Goal: Find specific page/section: Find specific page/section

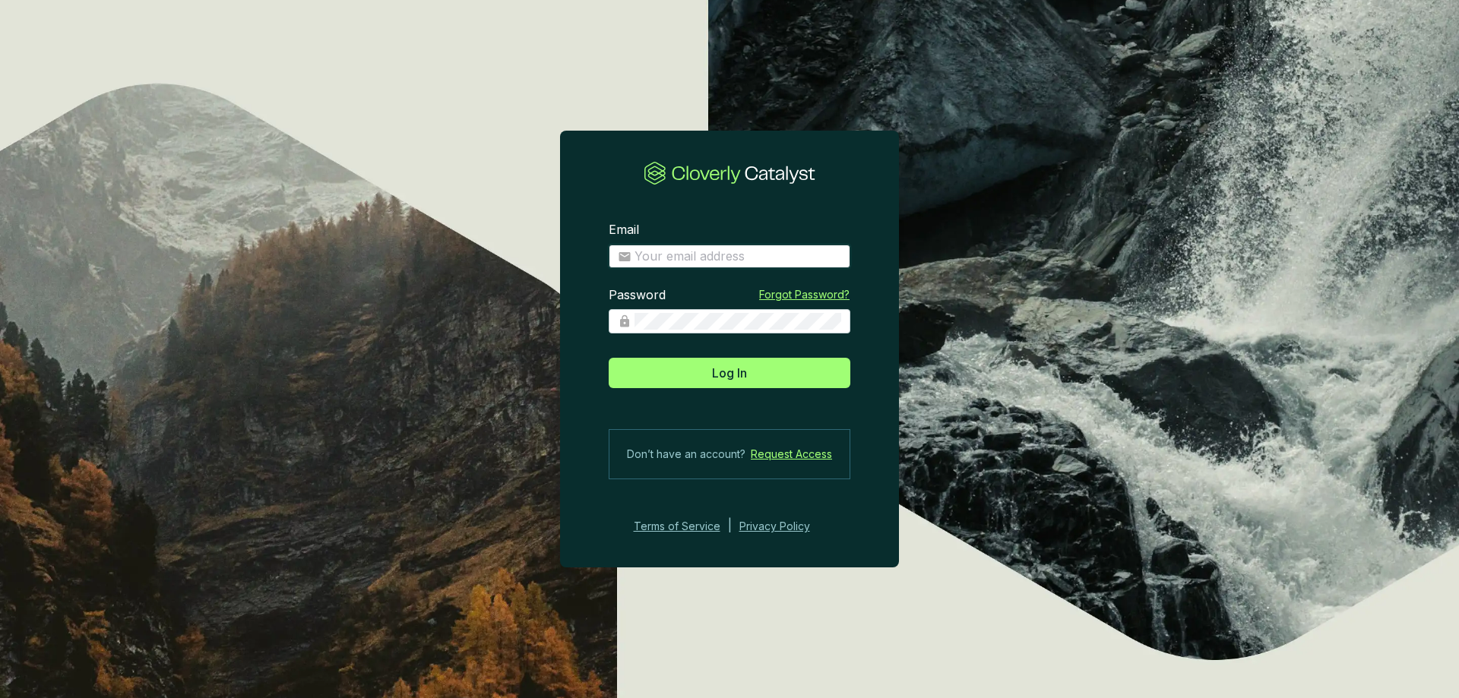
type input "[EMAIL_ADDRESS][DOMAIN_NAME]"
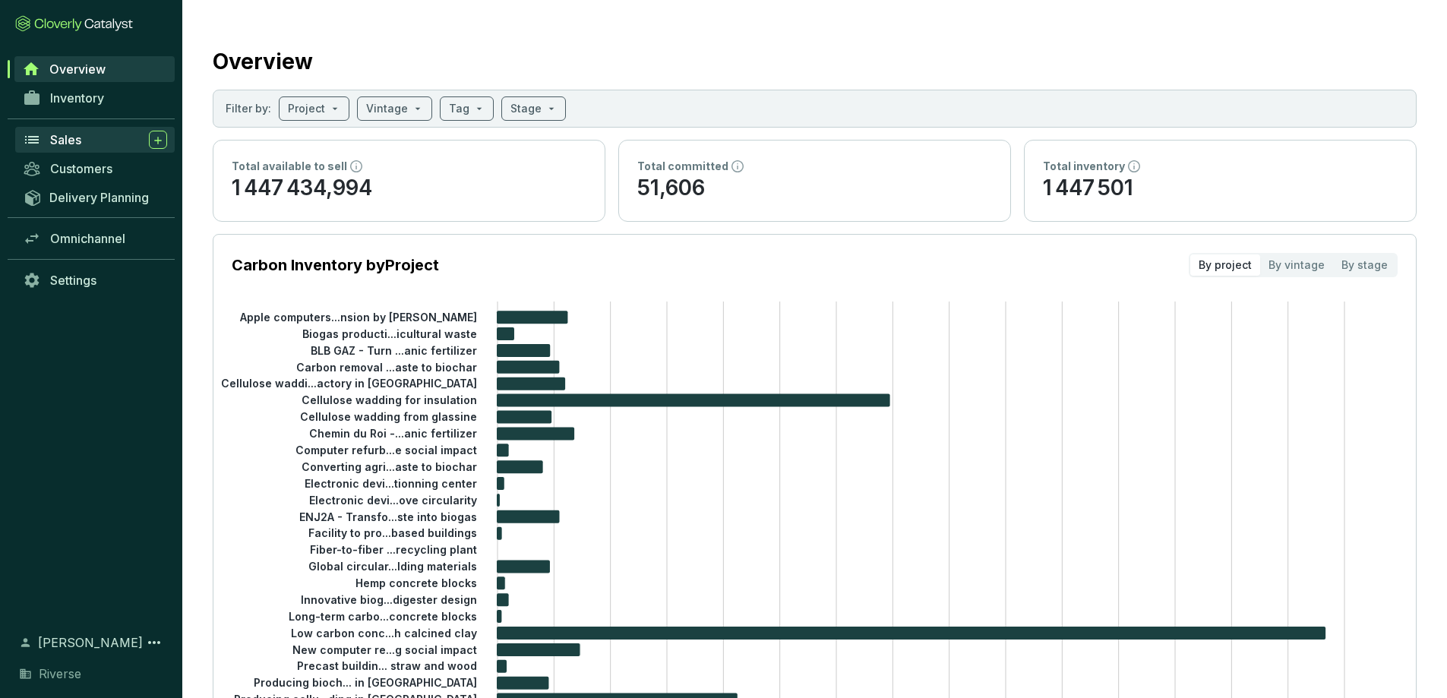
click at [70, 137] on span "Sales" at bounding box center [65, 139] width 31 height 15
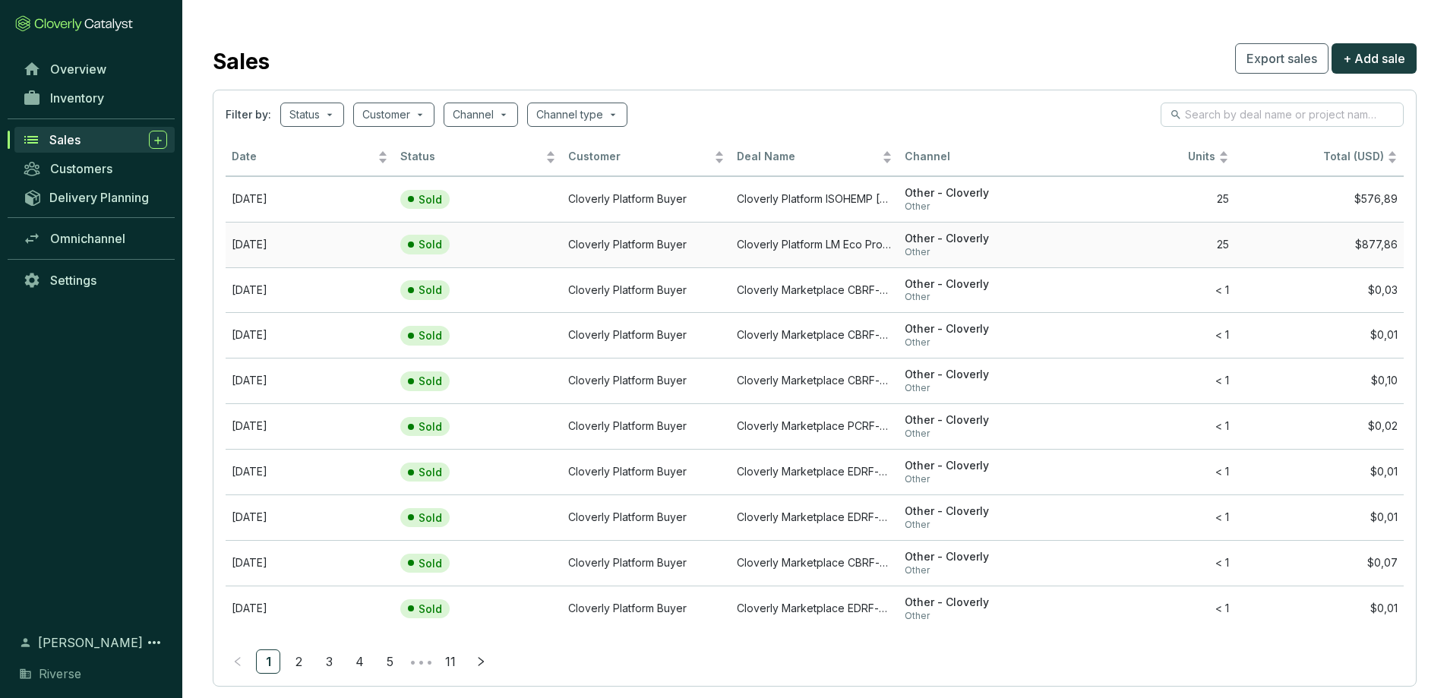
click at [716, 257] on td "Cloverly Platform Buyer" at bounding box center [646, 245] width 169 height 46
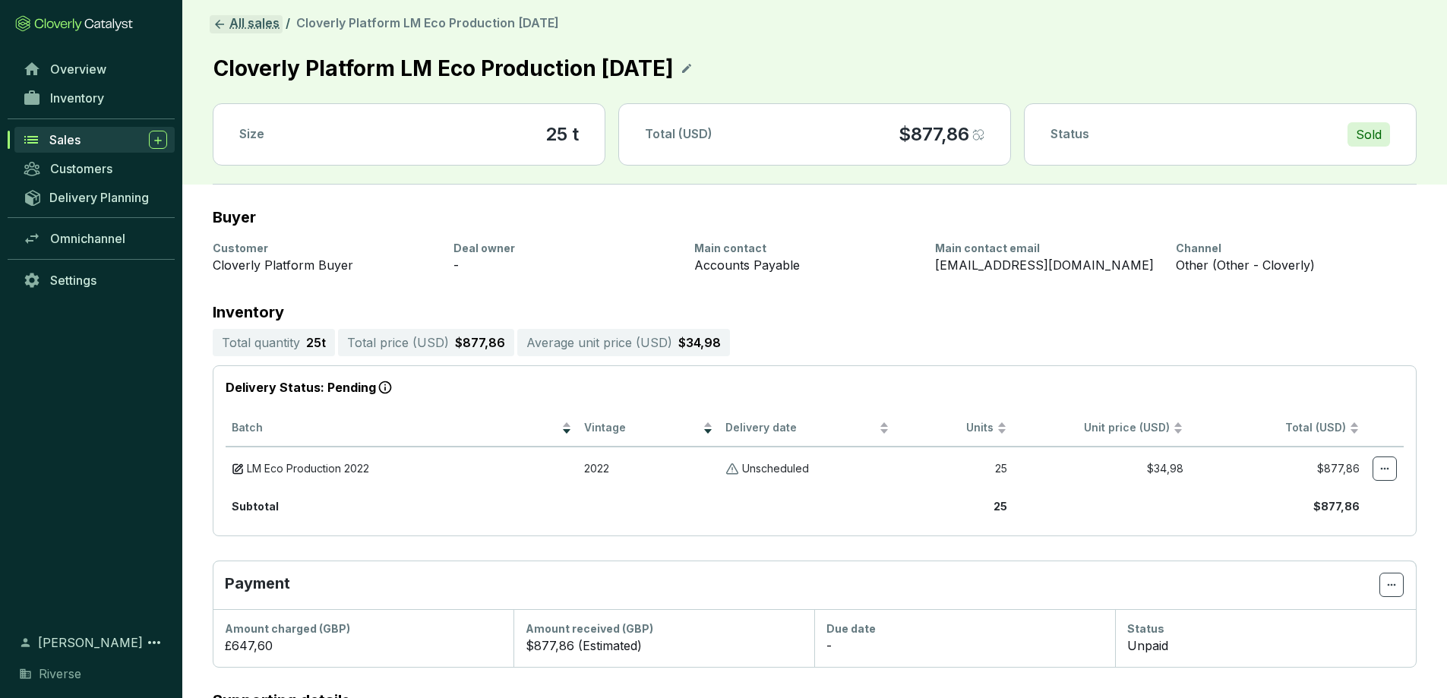
click at [220, 24] on icon at bounding box center [219, 24] width 9 height 9
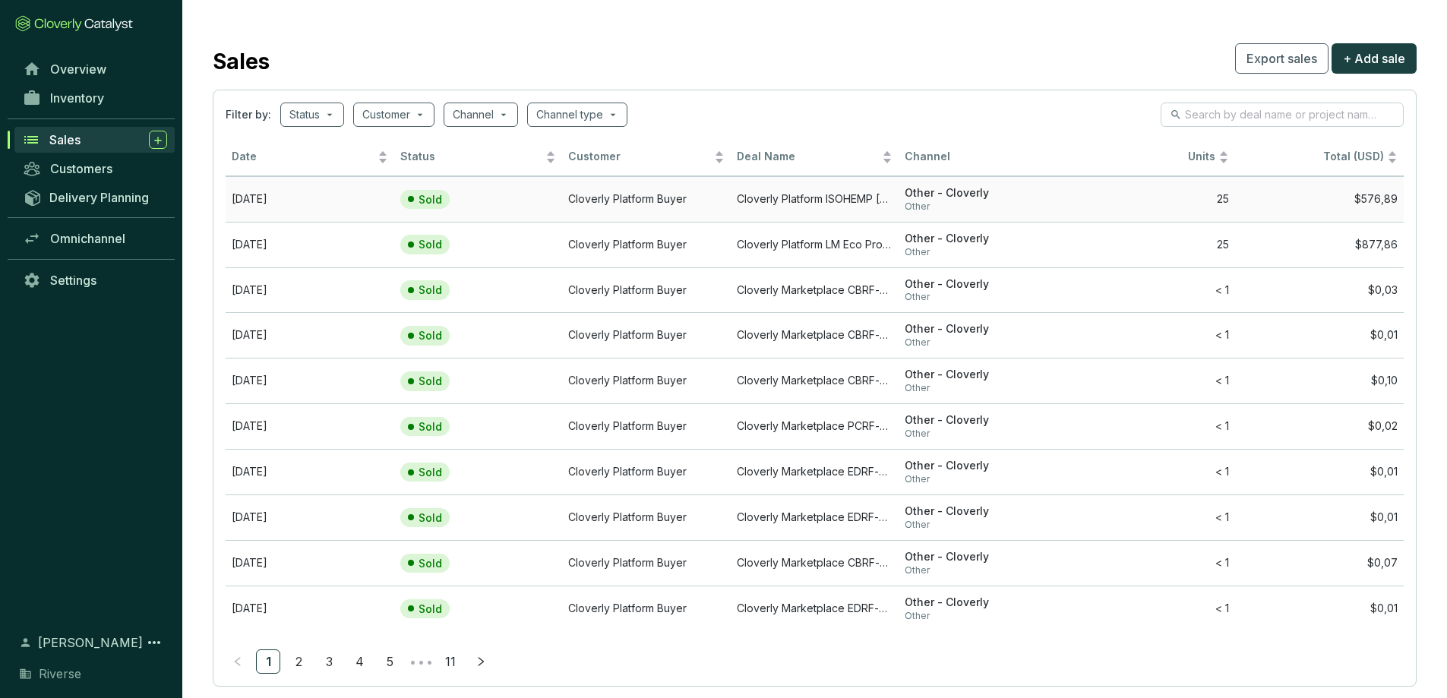
click at [514, 203] on td "Sold" at bounding box center [478, 199] width 169 height 46
